Goal: Find specific page/section: Find specific page/section

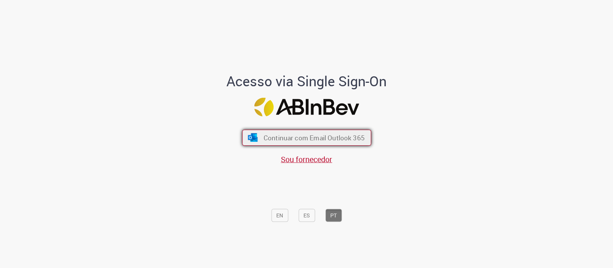
click at [287, 139] on span "Continuar com Email Outlook 365" at bounding box center [313, 137] width 101 height 9
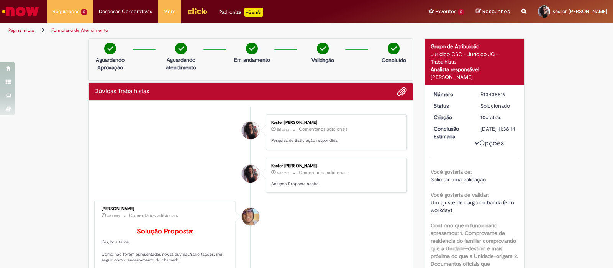
click at [33, 15] on img "Ir para a Homepage" at bounding box center [20, 11] width 39 height 15
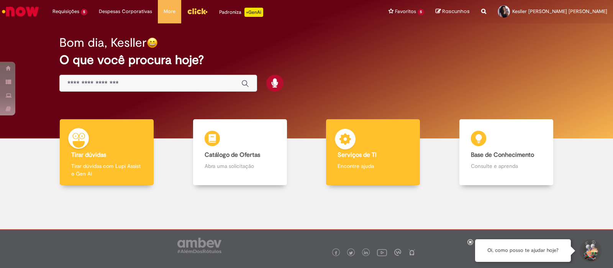
click at [353, 142] on div "Serviços de TI Serviços de TI Encontre ajuda" at bounding box center [373, 152] width 94 height 66
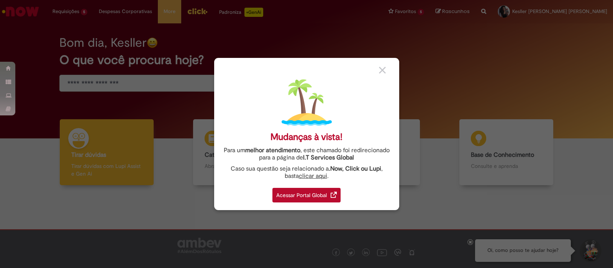
click at [315, 199] on div "Acessar Portal Global" at bounding box center [306, 195] width 68 height 15
